Goal: Information Seeking & Learning: Learn about a topic

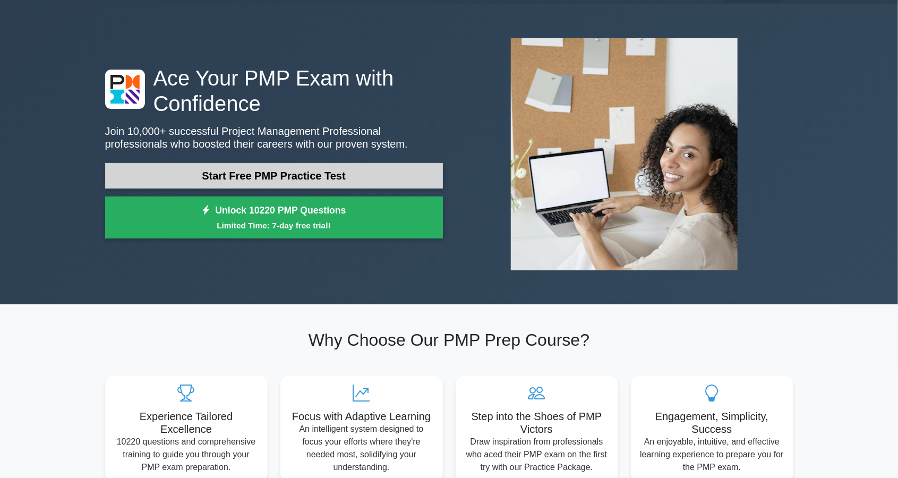
click at [183, 165] on link "Start Free PMP Practice Test" at bounding box center [274, 175] width 338 height 25
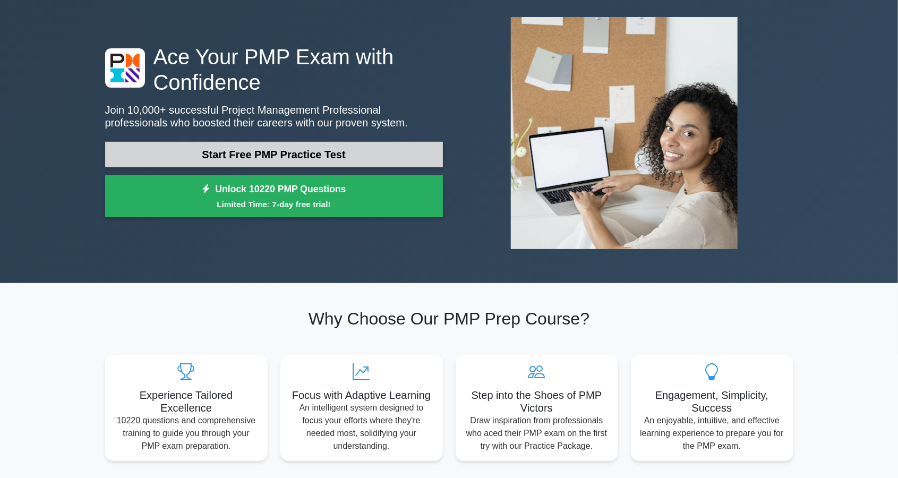
scroll to position [64, 0]
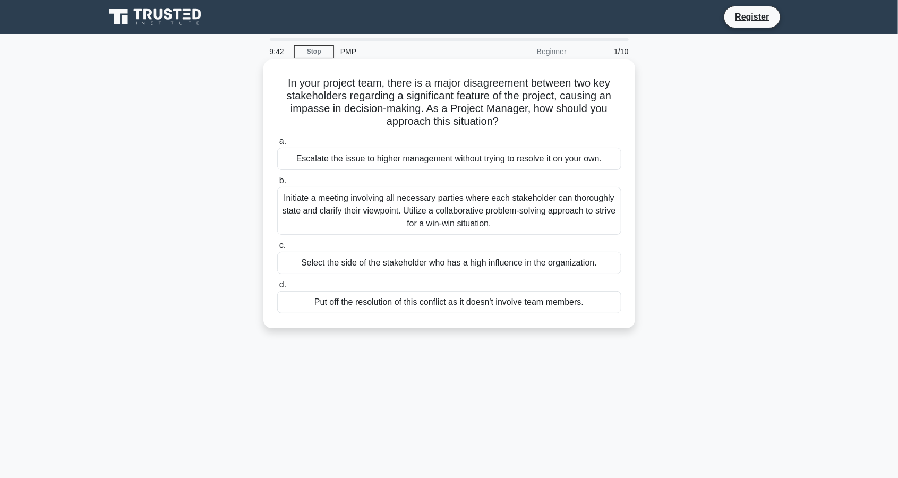
click at [485, 213] on div "Initiate a meeting involving all necessary parties where each stakeholder can t…" at bounding box center [449, 211] width 344 height 48
click at [277, 184] on input "b. Initiate a meeting involving all necessary parties where each stakeholder ca…" at bounding box center [277, 180] width 0 height 7
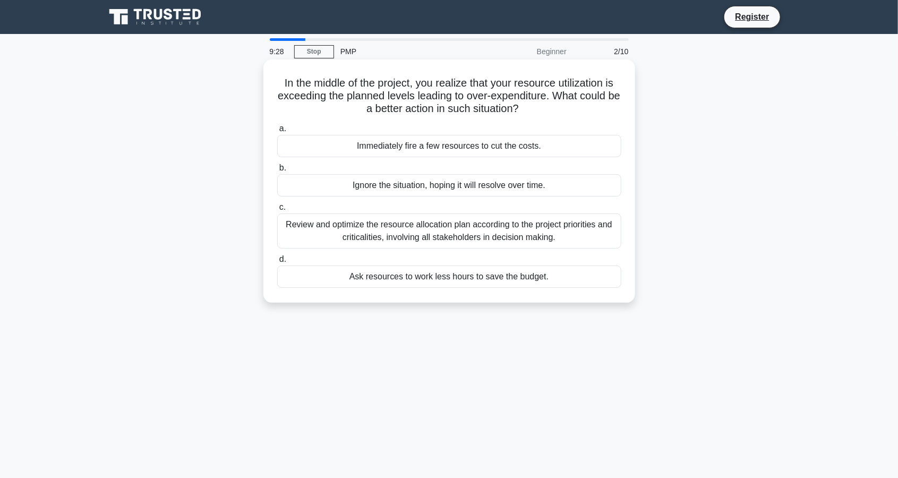
click at [506, 242] on div "Review and optimize the resource allocation plan according to the project prior…" at bounding box center [449, 231] width 344 height 35
click at [277, 211] on input "c. Review and optimize the resource allocation plan according to the project pr…" at bounding box center [277, 207] width 0 height 7
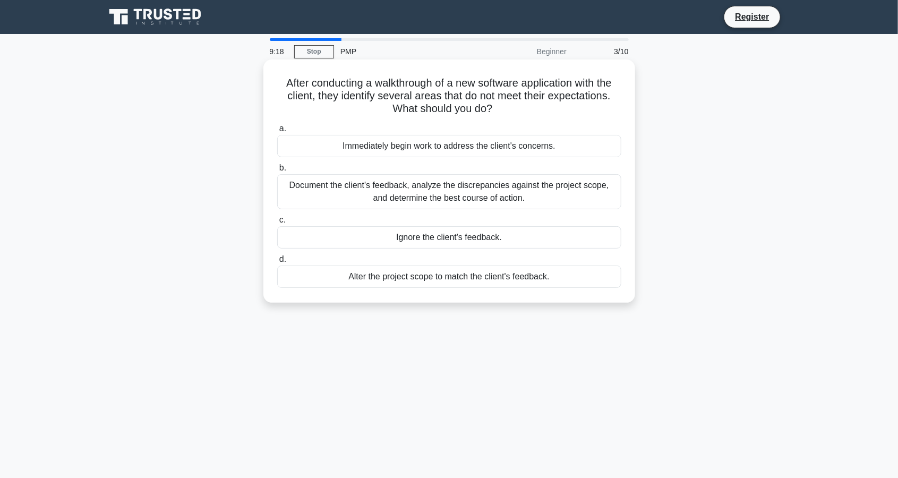
click at [545, 193] on div "Document the client's feedback, analyze the discrepancies against the project s…" at bounding box center [449, 191] width 344 height 35
click at [277, 172] on input "b. Document the client's feedback, analyze the discrepancies against the projec…" at bounding box center [277, 168] width 0 height 7
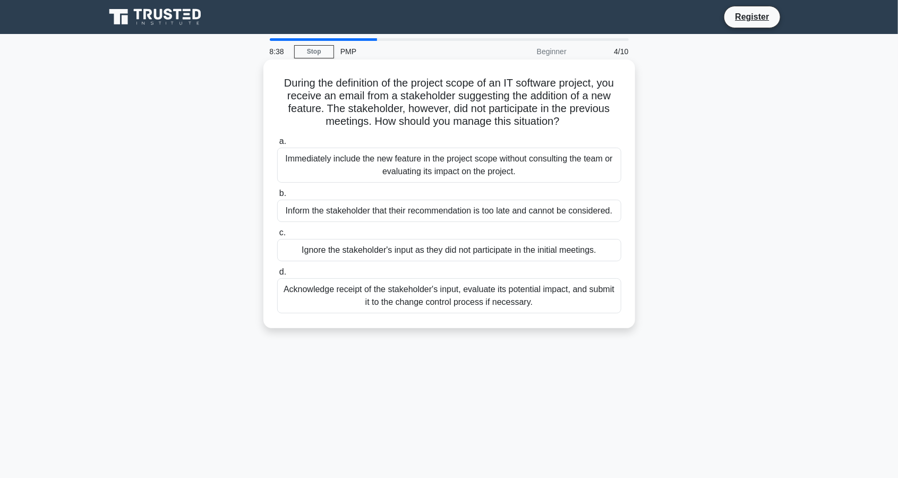
click at [380, 303] on div "Acknowledge receipt of the stakeholder's input, evaluate its potential impact, …" at bounding box center [449, 295] width 344 height 35
click at [277, 276] on input "d. Acknowledge receipt of the stakeholder's input, evaluate its potential impac…" at bounding box center [277, 272] width 0 height 7
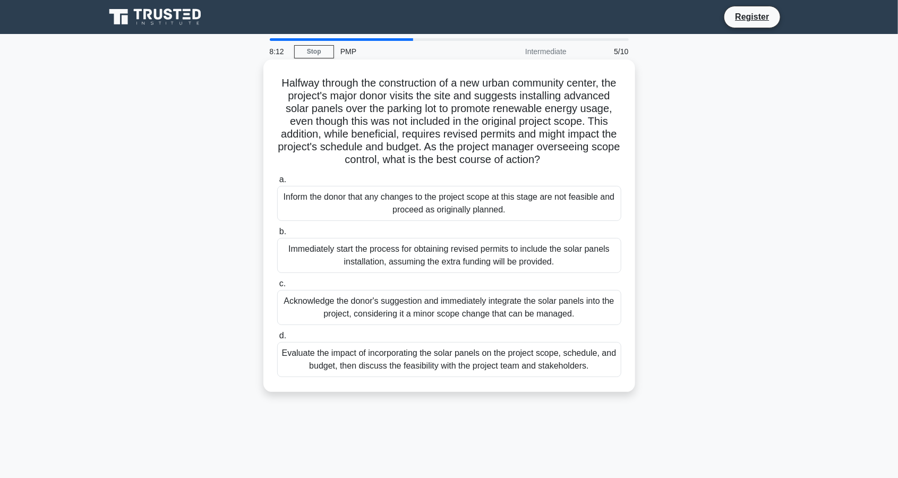
click at [362, 359] on div "Evaluate the impact of incorporating the solar panels on the project scope, sch…" at bounding box center [449, 359] width 344 height 35
click at [277, 339] on input "d. Evaluate the impact of incorporating the solar panels on the project scope, …" at bounding box center [277, 335] width 0 height 7
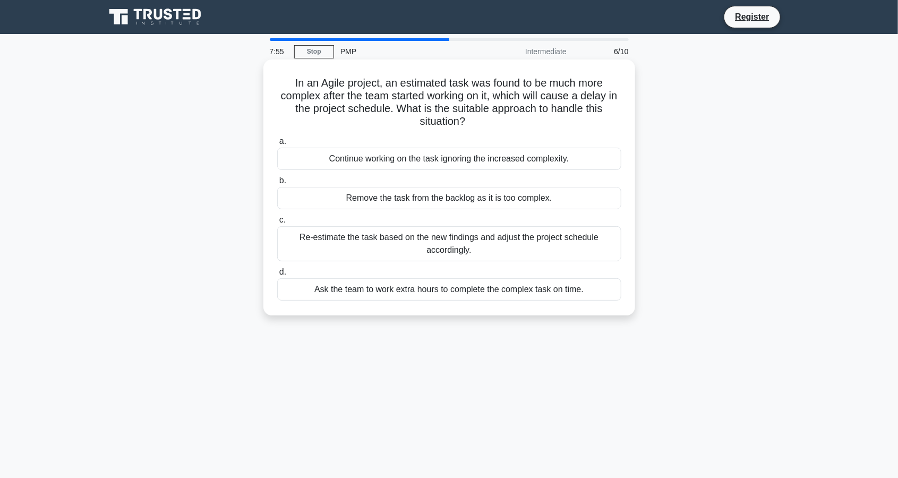
click at [464, 243] on div "Re-estimate the task based on the new findings and adjust the project schedule …" at bounding box center [449, 243] width 344 height 35
click at [277, 224] on input "c. Re-estimate the task based on the new findings and adjust the project schedu…" at bounding box center [277, 220] width 0 height 7
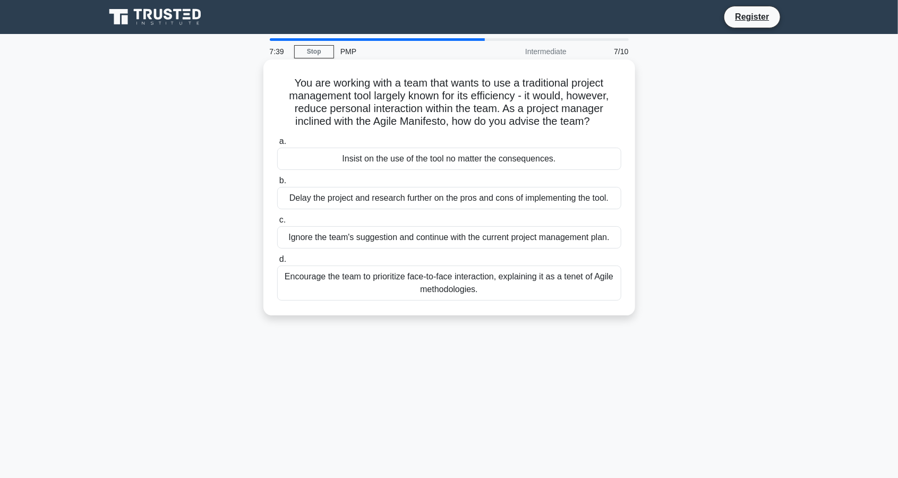
click at [457, 281] on div "Encourage the team to prioritize face-to-face interaction, explaining it as a t…" at bounding box center [449, 283] width 344 height 35
click at [277, 263] on input "d. Encourage the team to prioritize face-to-face interaction, explaining it as …" at bounding box center [277, 259] width 0 height 7
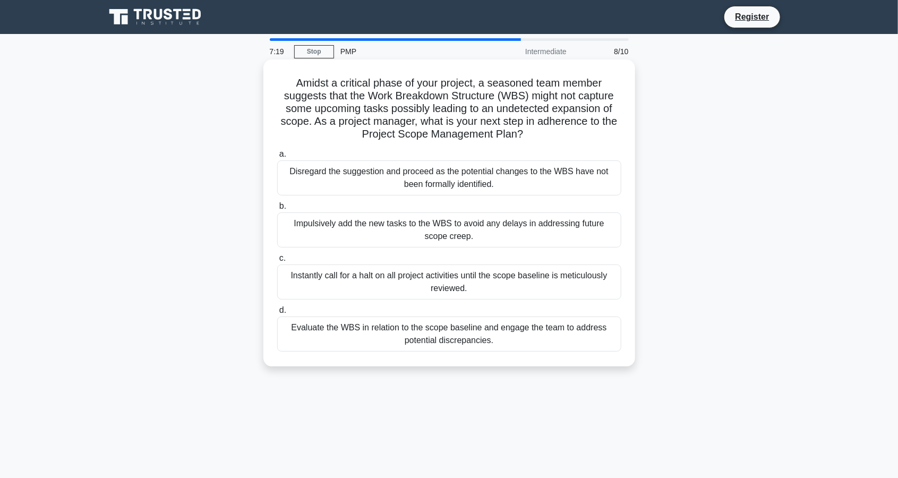
click at [453, 342] on div "Evaluate the WBS in relation to the scope baseline and engage the team to addre…" at bounding box center [449, 334] width 344 height 35
click at [277, 314] on input "d. Evaluate the WBS in relation to the scope baseline and engage the team to ad…" at bounding box center [277, 310] width 0 height 7
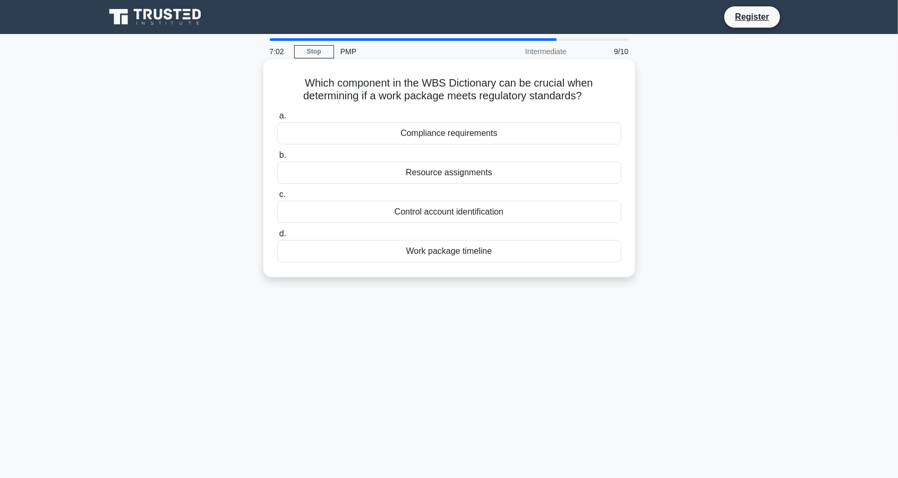
click at [477, 141] on div "Compliance requirements" at bounding box center [449, 133] width 344 height 22
click at [277, 120] on input "a. Compliance requirements" at bounding box center [277, 116] width 0 height 7
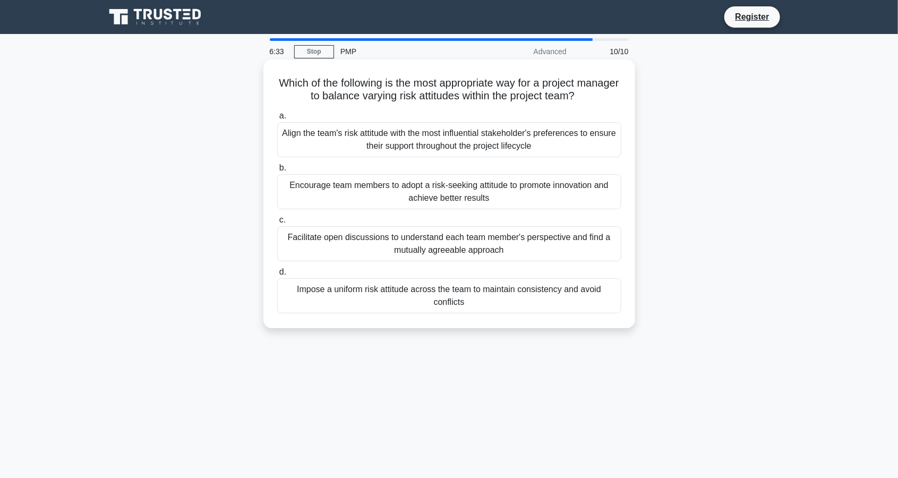
click at [492, 201] on div "Encourage team members to adopt a risk-seeking attitude to promote innovation a…" at bounding box center [449, 191] width 344 height 35
click at [277, 172] on input "b. Encourage team members to adopt a risk-seeking attitude to promote innovatio…" at bounding box center [277, 168] width 0 height 7
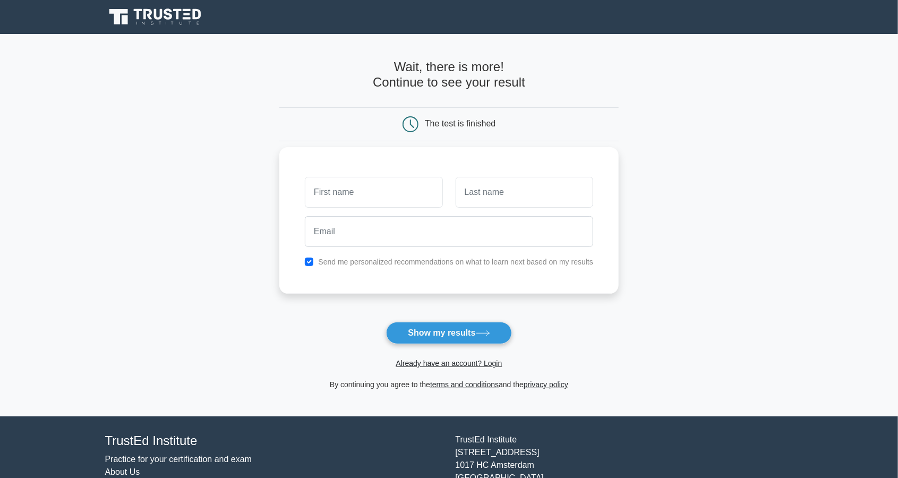
click at [398, 194] on input "text" at bounding box center [374, 192] width 138 height 31
